Goal: Task Accomplishment & Management: Manage account settings

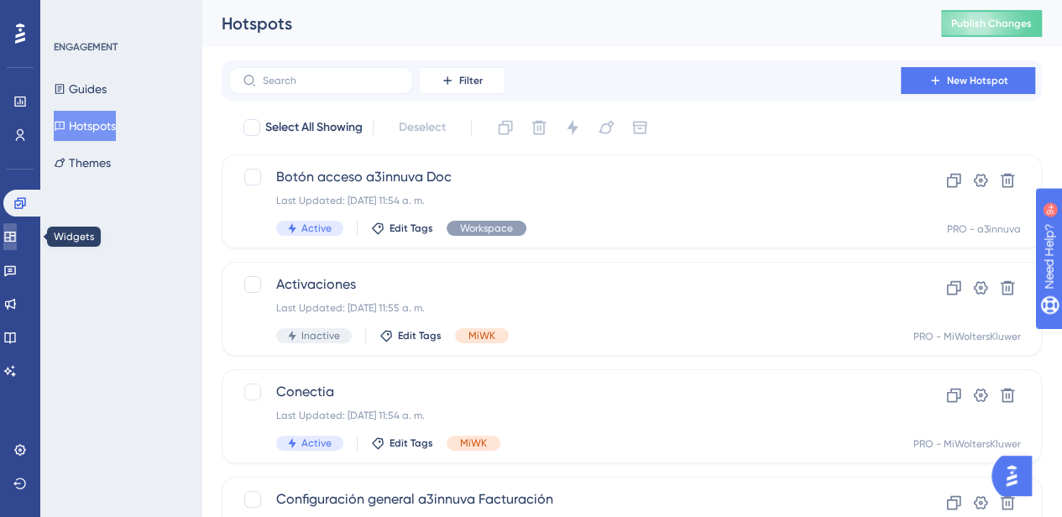
click at [17, 237] on icon at bounding box center [9, 236] width 13 height 13
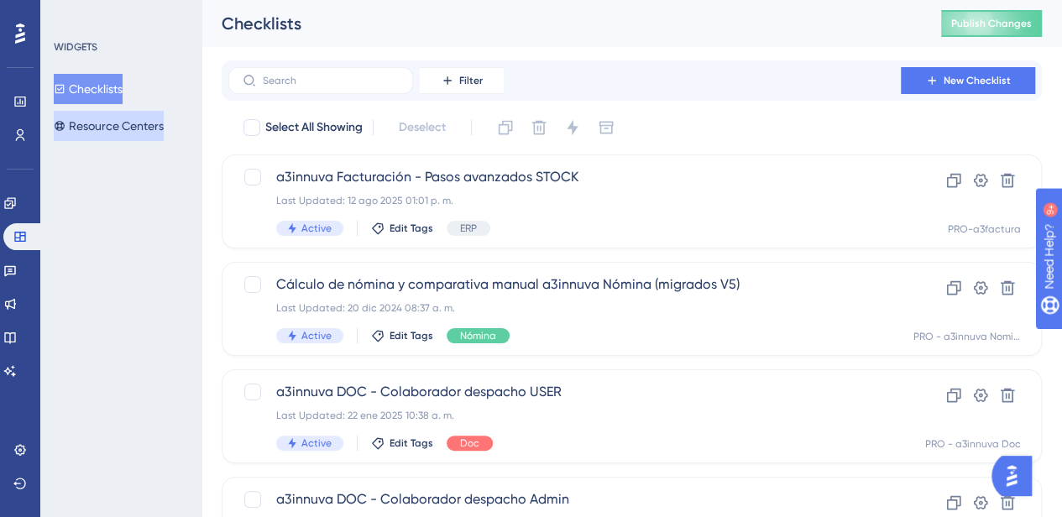
click at [128, 122] on button "Resource Centers" at bounding box center [109, 126] width 110 height 30
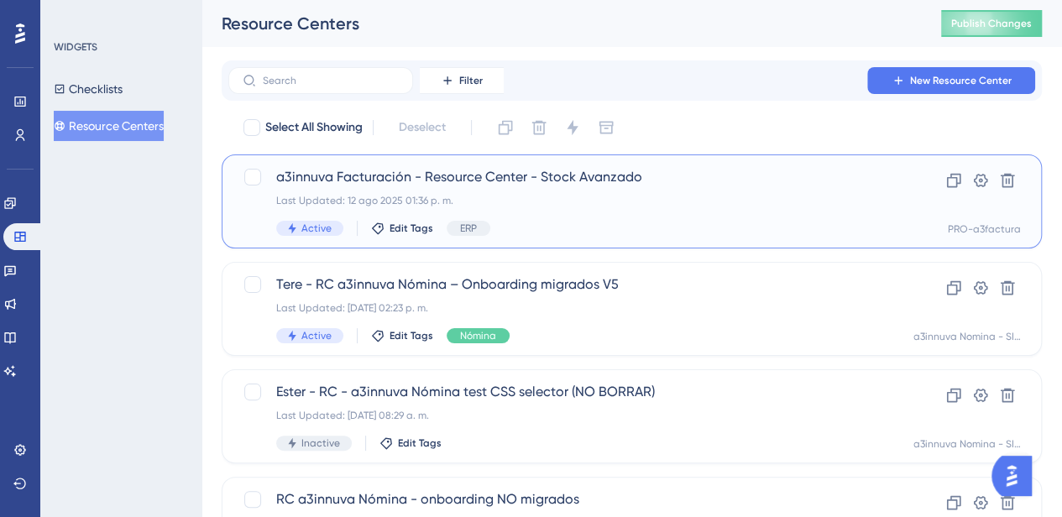
click at [479, 180] on span "a3innuva Facturación - Resource Center - Stock Avanzado" at bounding box center [564, 177] width 577 height 20
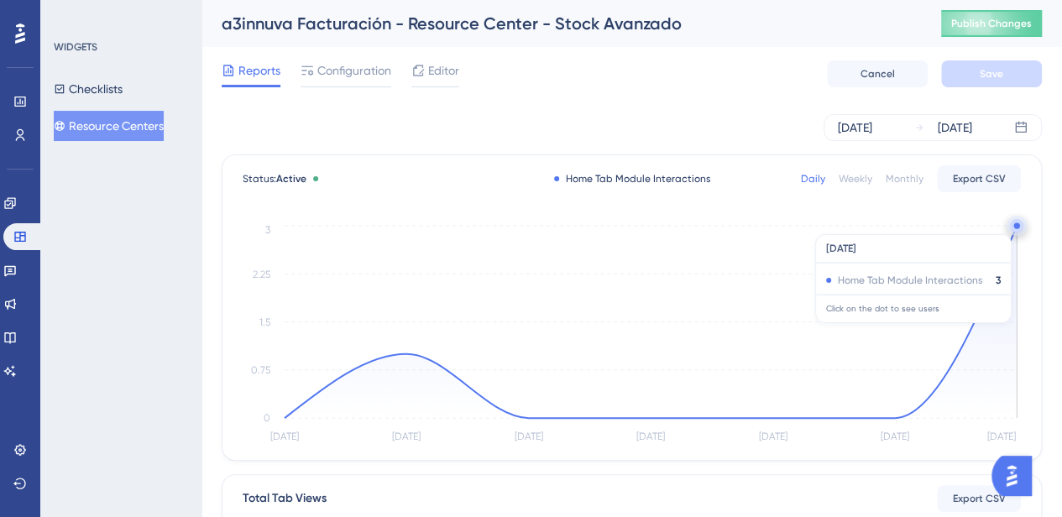
click at [1014, 226] on circle at bounding box center [1016, 225] width 6 height 6
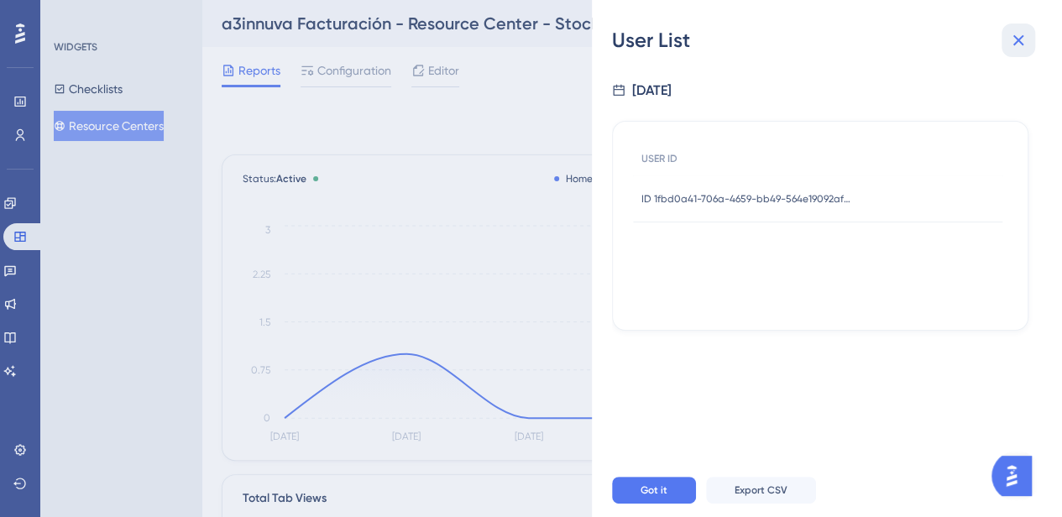
click at [1021, 46] on icon at bounding box center [1018, 40] width 20 height 20
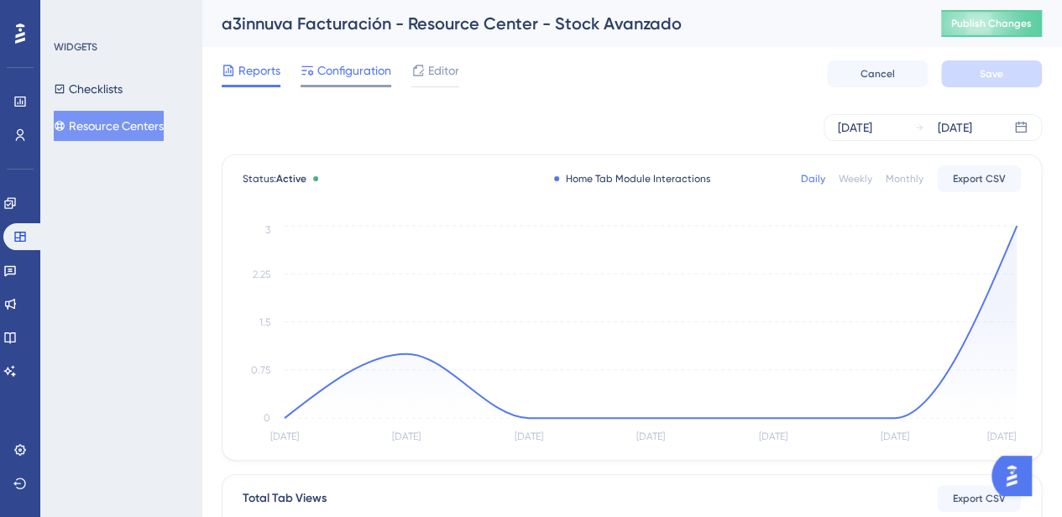
click at [344, 61] on span "Configuration" at bounding box center [354, 70] width 74 height 20
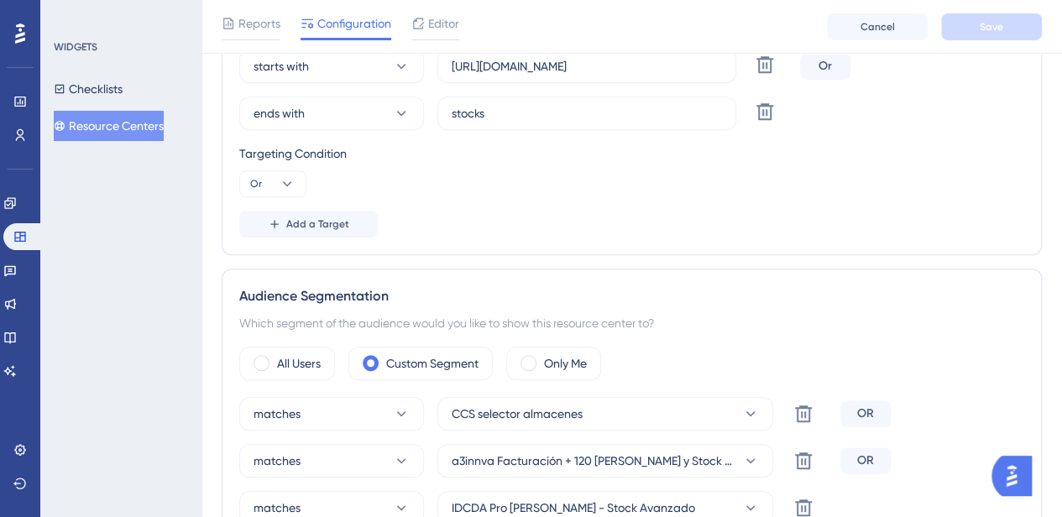
scroll to position [504, 0]
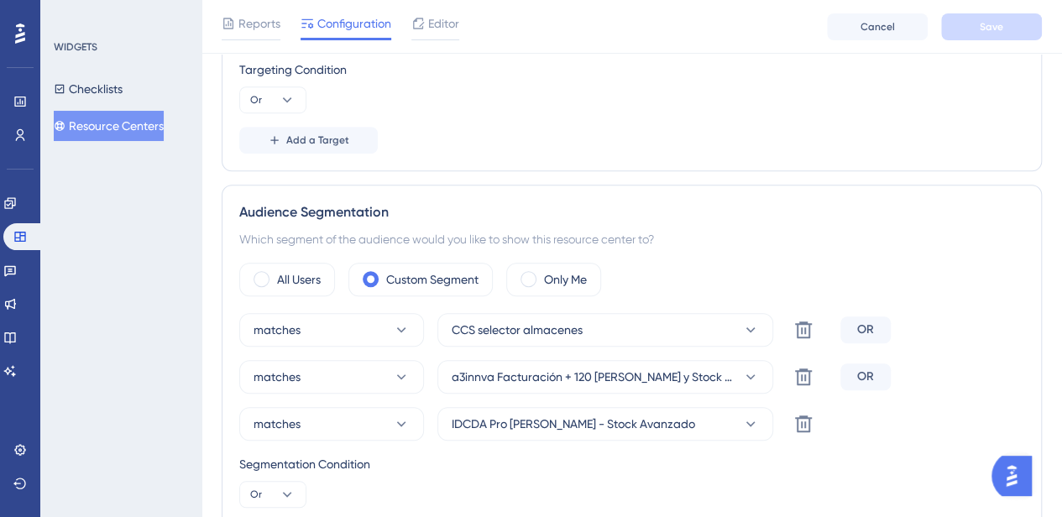
click at [870, 326] on div "OR" at bounding box center [865, 330] width 50 height 27
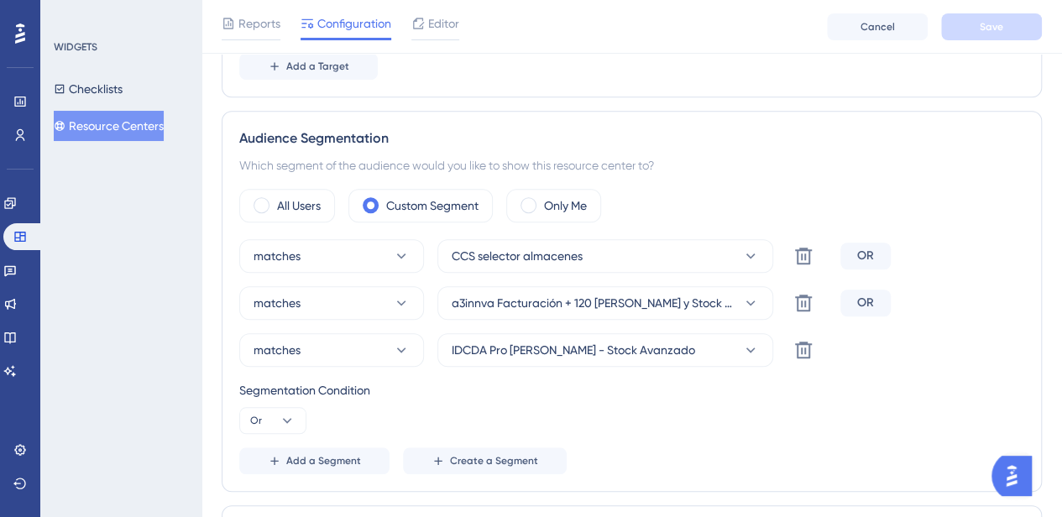
scroll to position [672, 0]
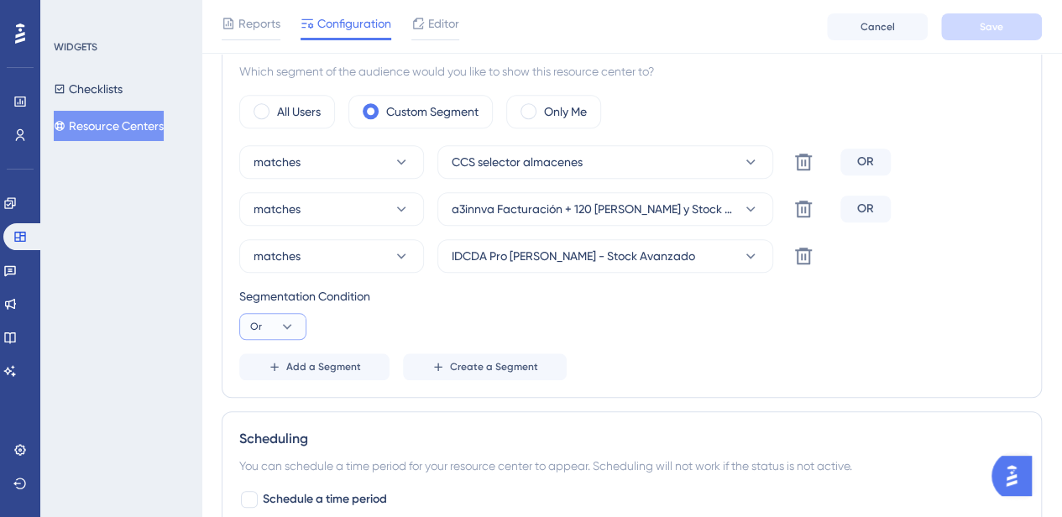
click at [288, 327] on icon at bounding box center [287, 326] width 17 height 17
click at [263, 369] on span "And" at bounding box center [268, 374] width 22 height 20
click at [982, 20] on span "Save" at bounding box center [992, 26] width 24 height 13
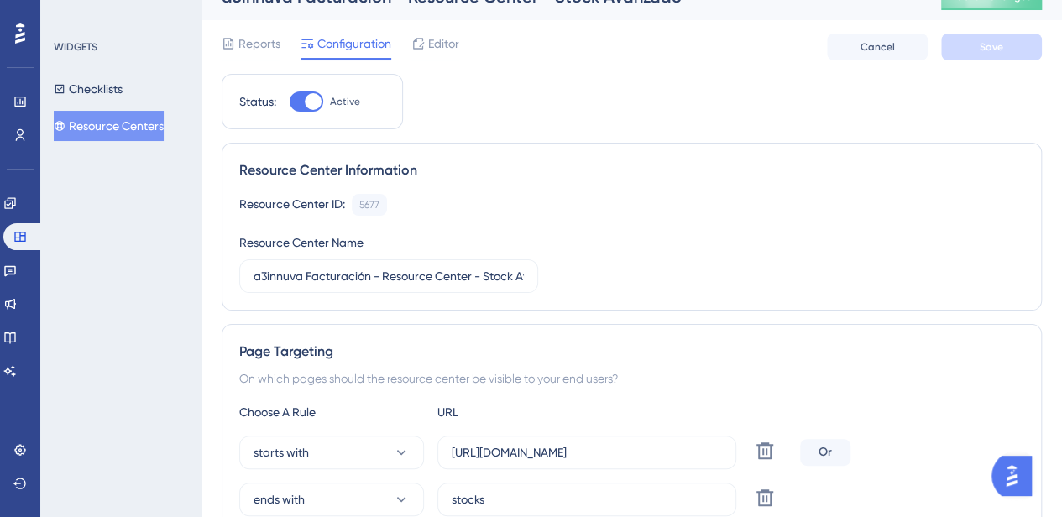
scroll to position [0, 0]
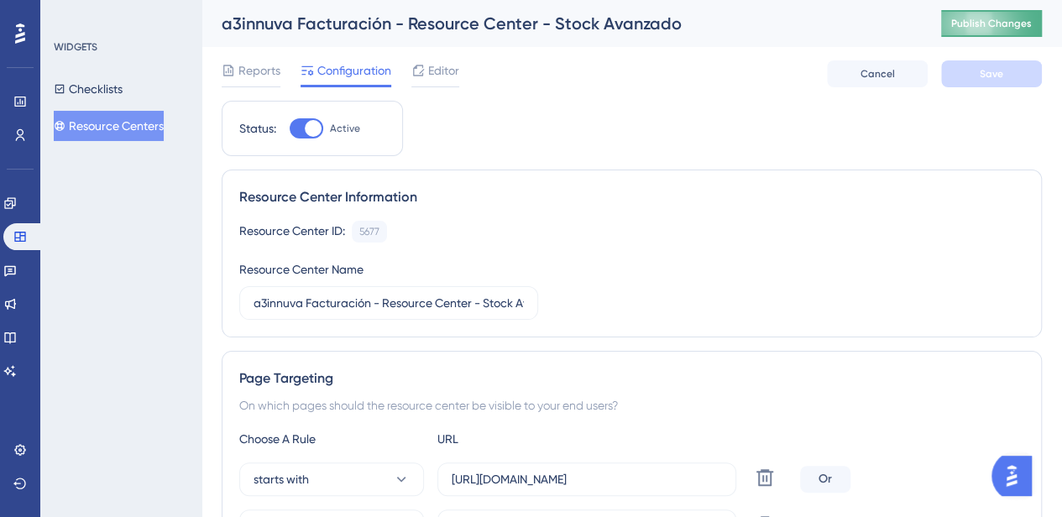
click at [997, 13] on button "Publish Changes" at bounding box center [991, 23] width 101 height 27
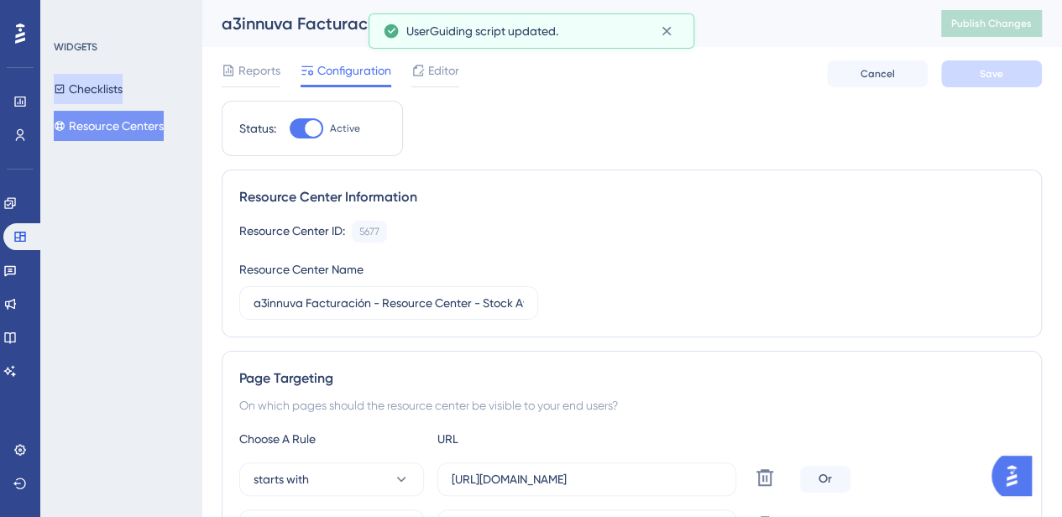
click at [93, 87] on button "Checklists" at bounding box center [88, 89] width 69 height 30
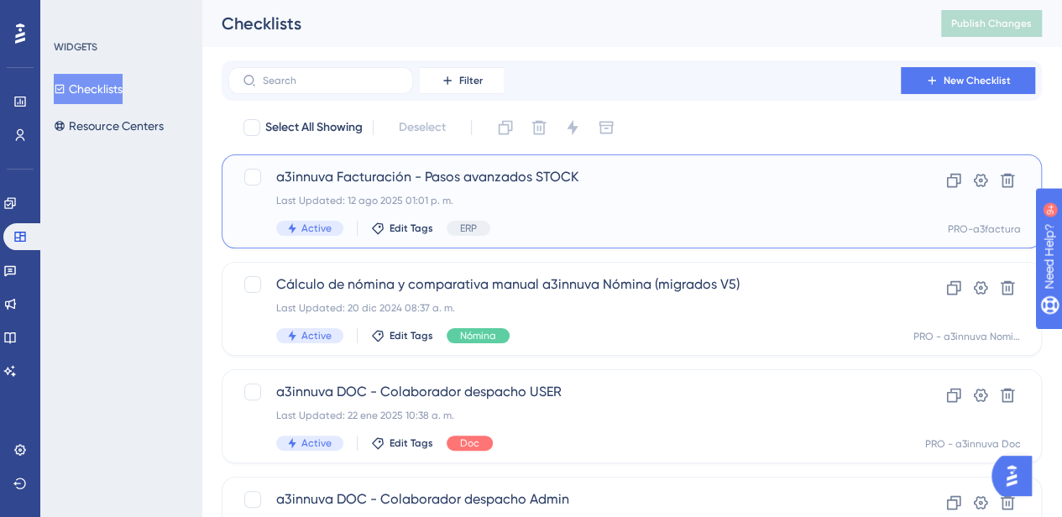
click at [445, 175] on span "a3innuva Facturación - Pasos avanzados STOCK" at bounding box center [564, 177] width 577 height 20
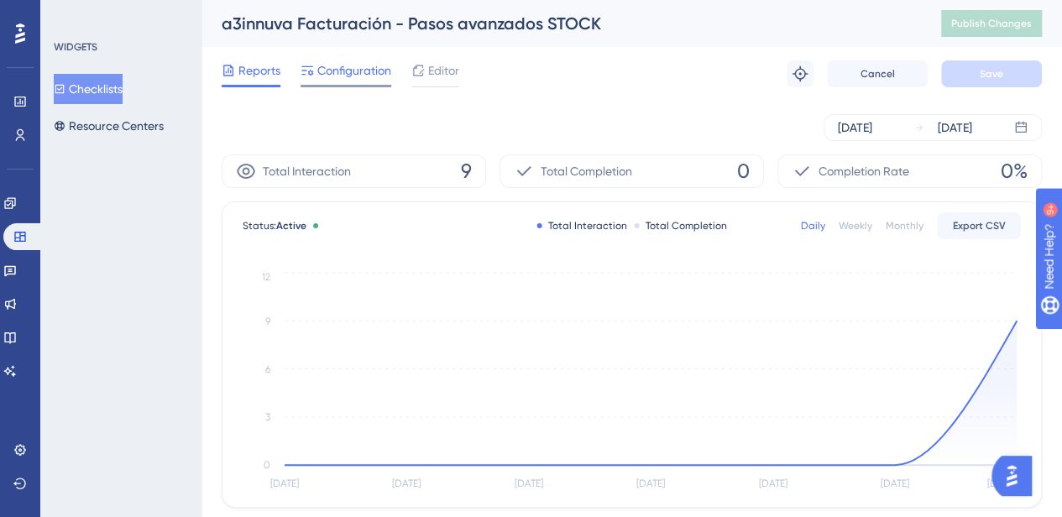
click at [341, 65] on span "Configuration" at bounding box center [354, 70] width 74 height 20
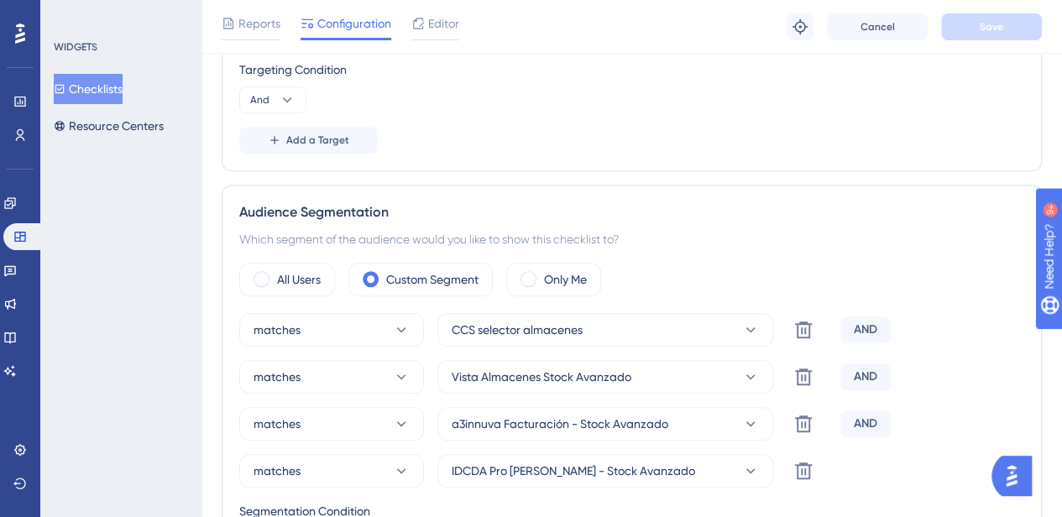
scroll to position [588, 0]
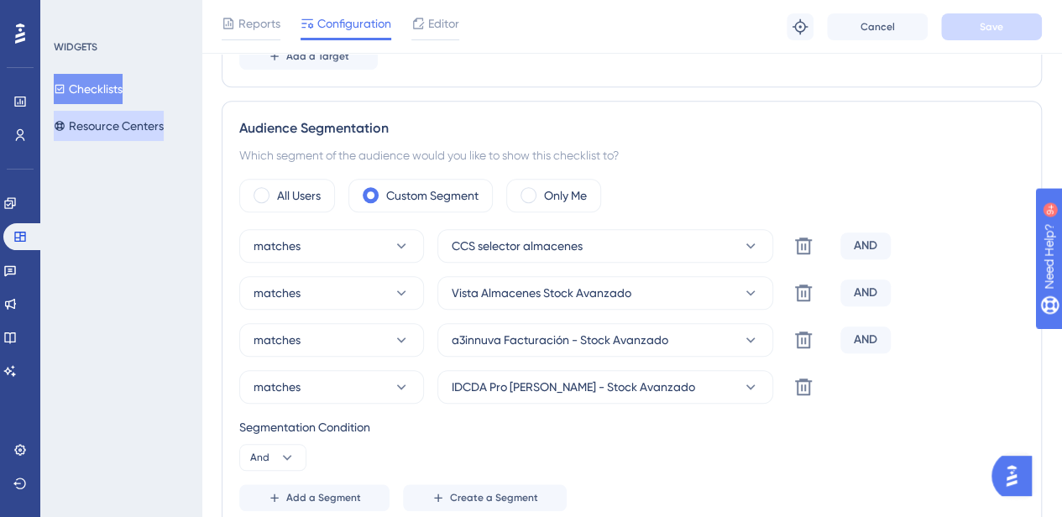
click at [123, 131] on button "Resource Centers" at bounding box center [109, 126] width 110 height 30
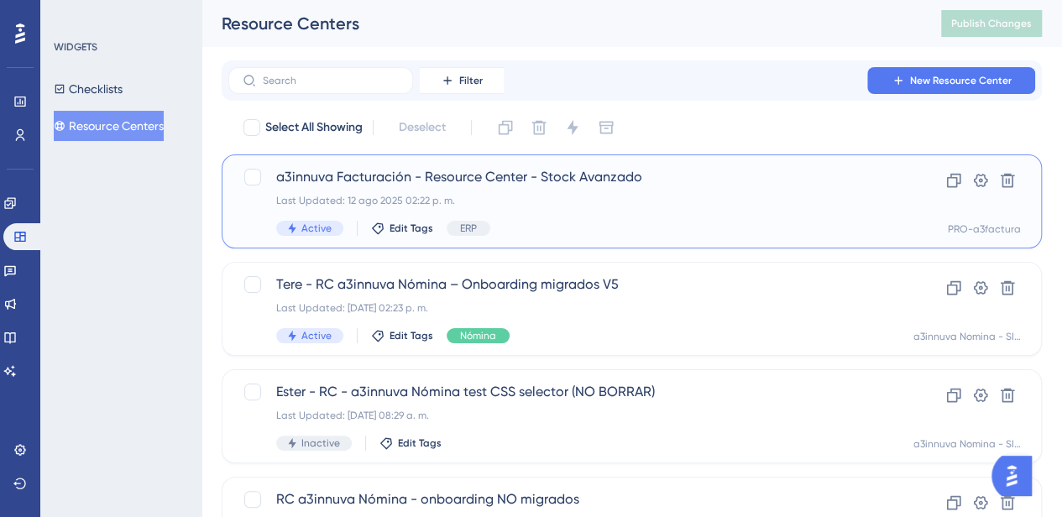
click at [526, 177] on span "a3innuva Facturación - Resource Center - Stock Avanzado" at bounding box center [564, 177] width 577 height 20
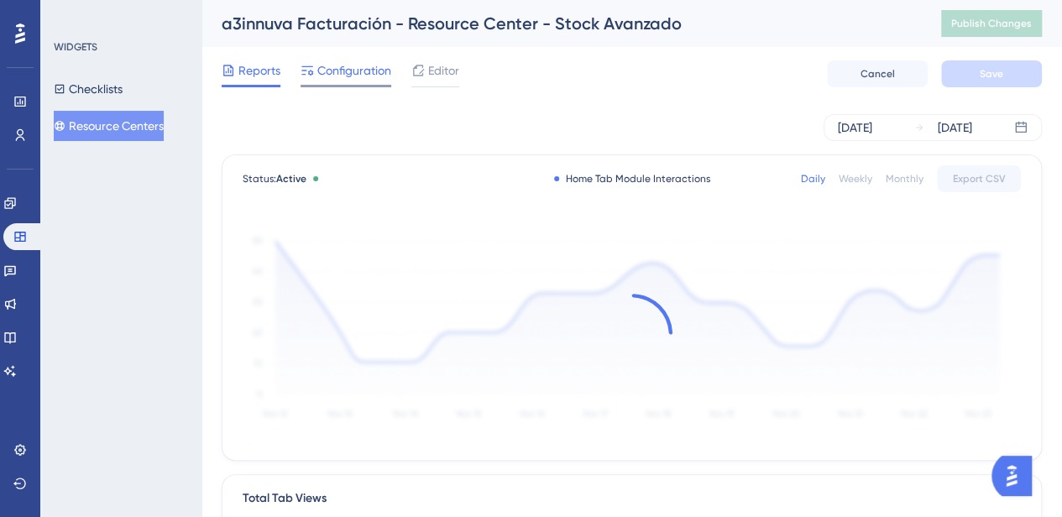
click at [356, 70] on span "Configuration" at bounding box center [354, 70] width 74 height 20
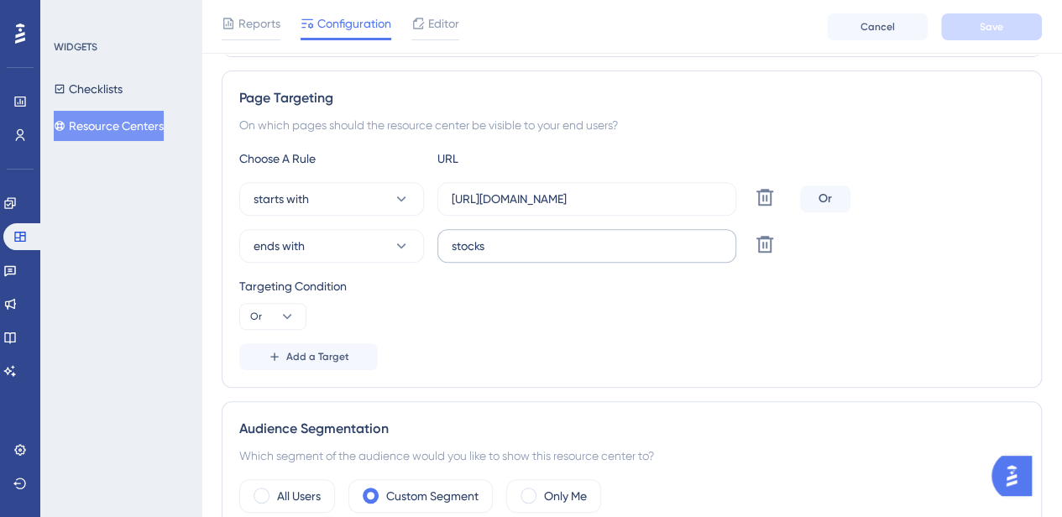
scroll to position [252, 0]
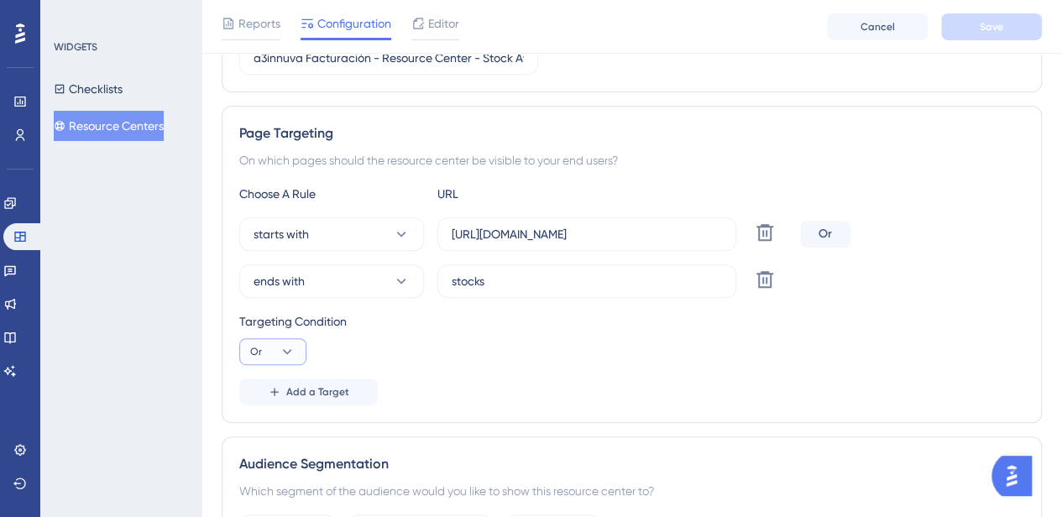
click at [284, 343] on icon at bounding box center [287, 351] width 17 height 17
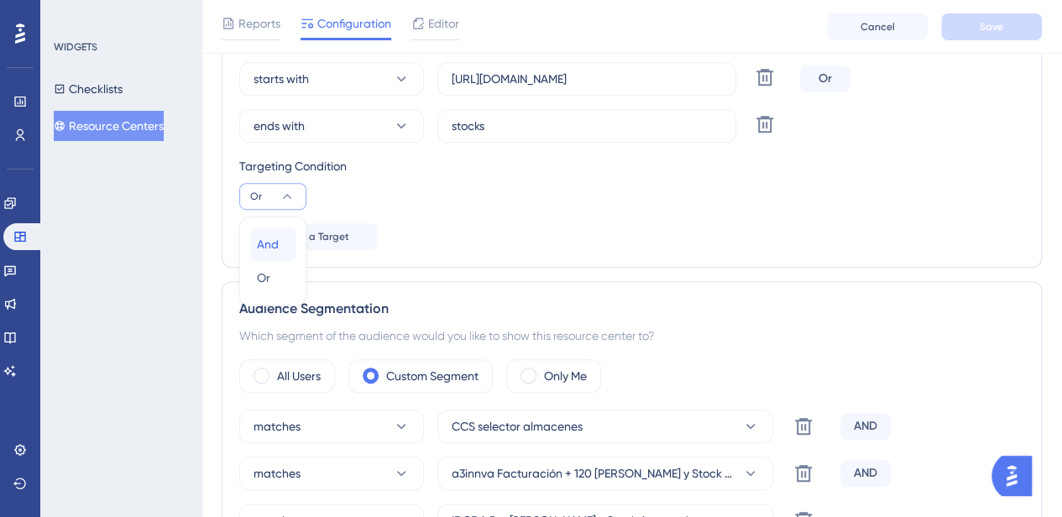
click at [274, 238] on span "And" at bounding box center [268, 244] width 22 height 20
click at [991, 30] on span "Save" at bounding box center [992, 26] width 24 height 13
click at [109, 90] on button "Checklists" at bounding box center [88, 89] width 69 height 30
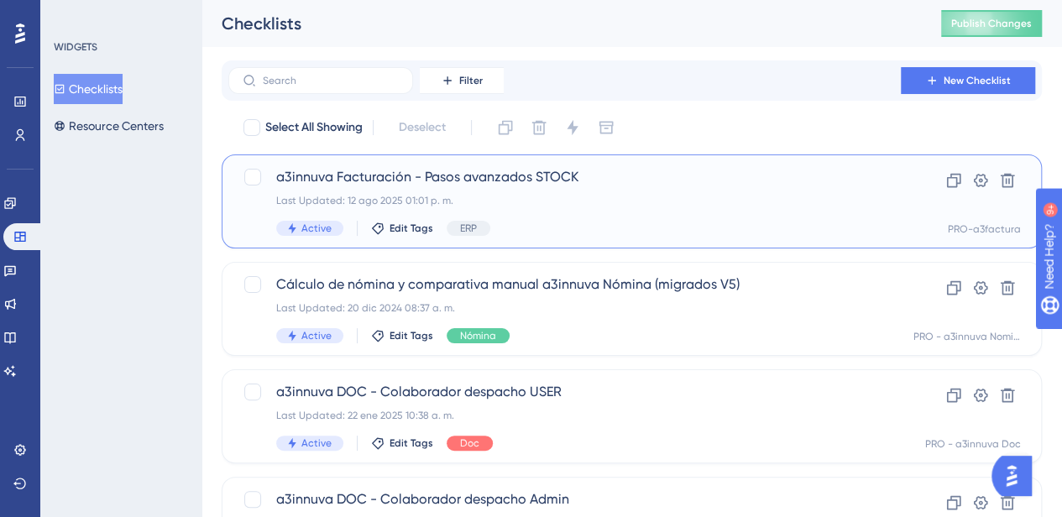
click at [553, 177] on span "a3innuva Facturación - Pasos avanzados STOCK" at bounding box center [564, 177] width 577 height 20
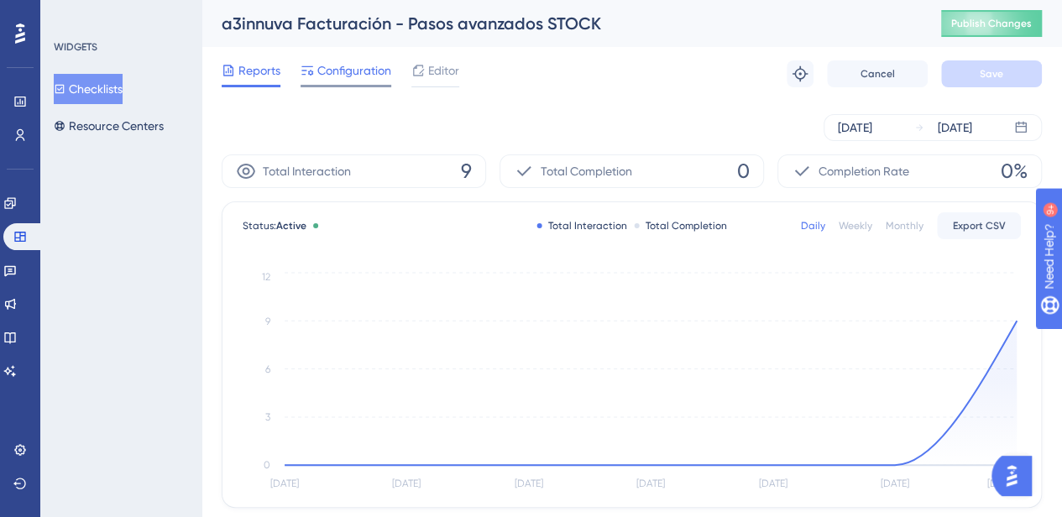
click at [366, 70] on span "Configuration" at bounding box center [354, 70] width 74 height 20
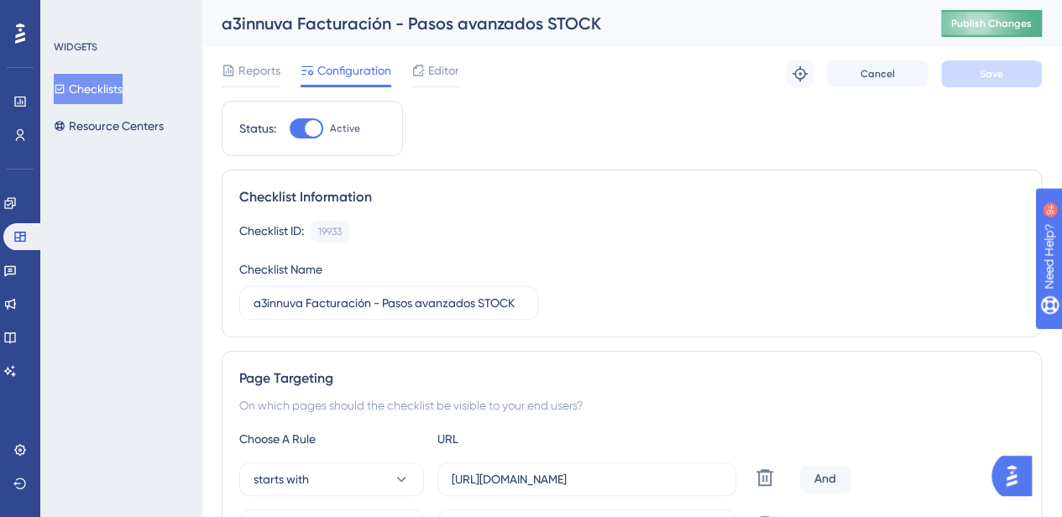
click at [995, 20] on button "Publish Changes" at bounding box center [991, 23] width 101 height 27
